Goal: Information Seeking & Learning: Find specific fact

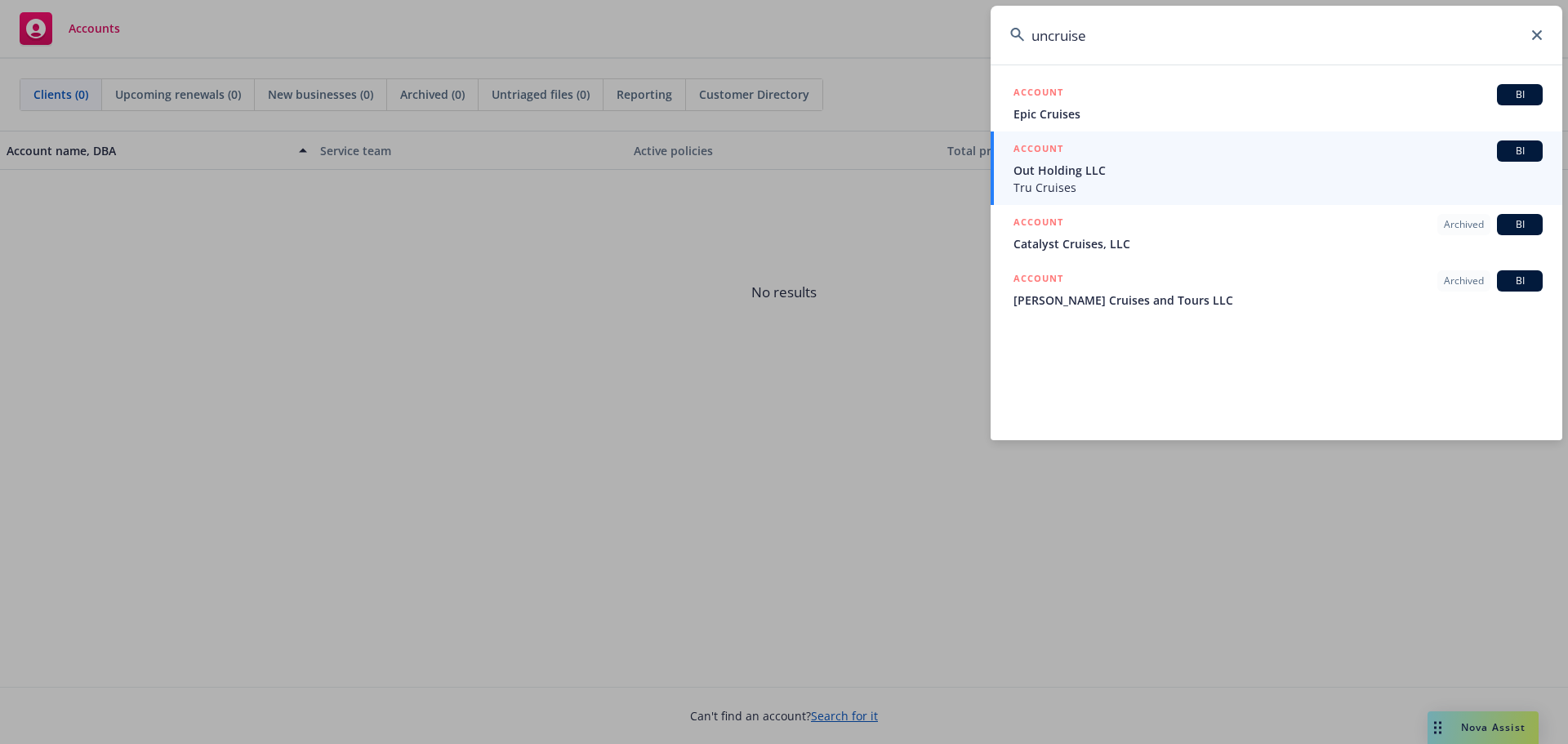
type input "uncruise"
